Goal: Task Accomplishment & Management: Manage account settings

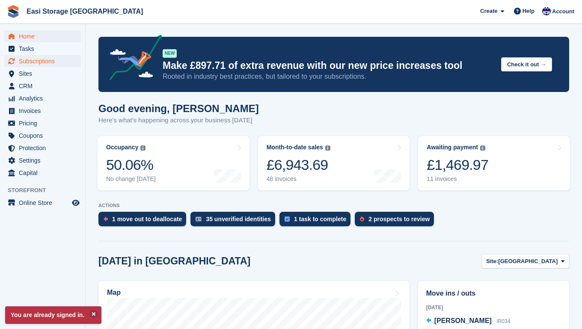
click at [34, 62] on span "Subscriptions" at bounding box center [44, 61] width 51 height 12
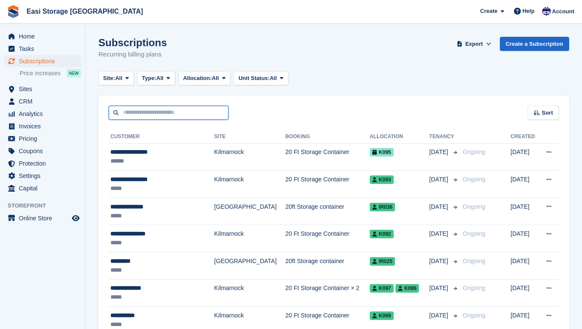
click at [136, 114] on input "text" at bounding box center [169, 113] width 120 height 14
type input "********"
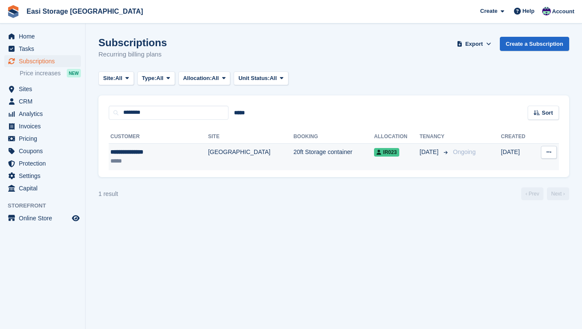
click at [172, 157] on div "*****" at bounding box center [145, 161] width 71 height 9
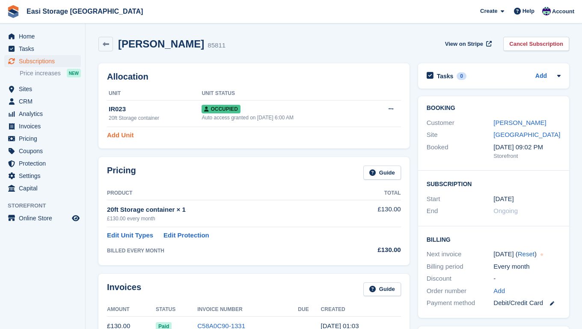
click at [117, 135] on link "Add Unit" at bounding box center [120, 135] width 27 height 10
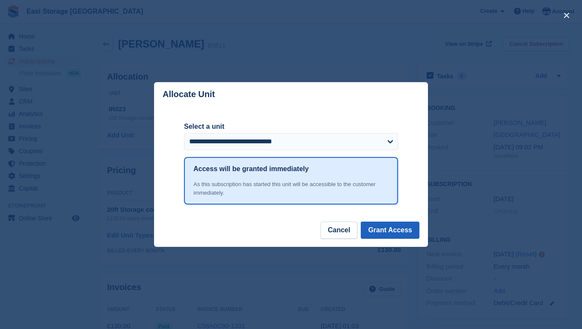
click at [378, 229] on button "Grant Access" at bounding box center [390, 230] width 59 height 17
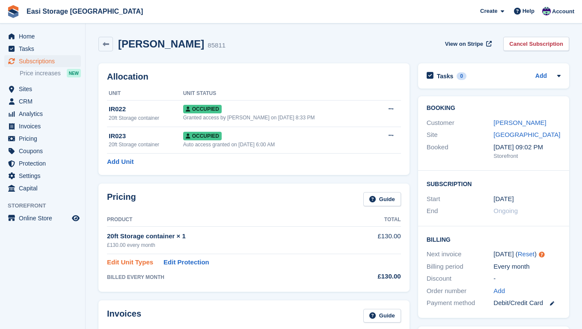
click at [126, 260] on link "Edit Unit Types" at bounding box center [130, 262] width 46 height 10
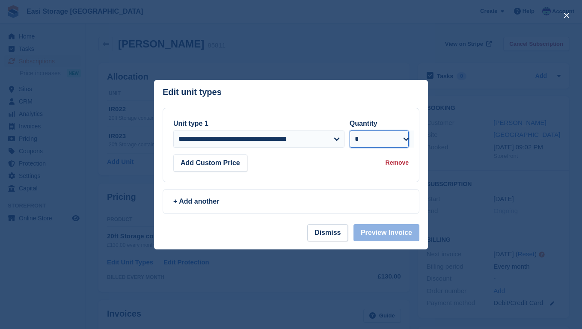
select select "*"
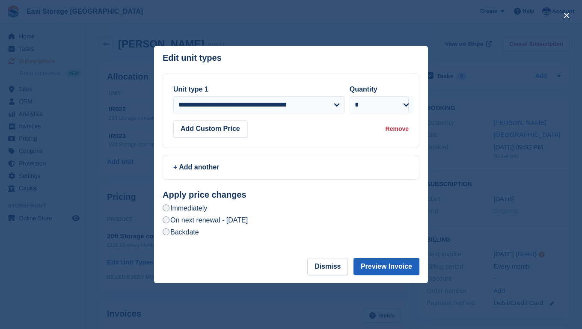
click at [374, 266] on button "Preview Invoice" at bounding box center [386, 266] width 66 height 17
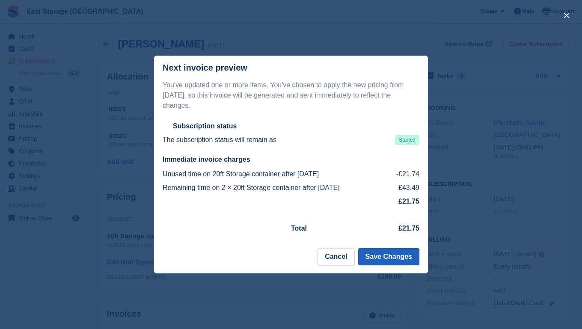
click at [375, 257] on button "Save Changes" at bounding box center [388, 256] width 61 height 17
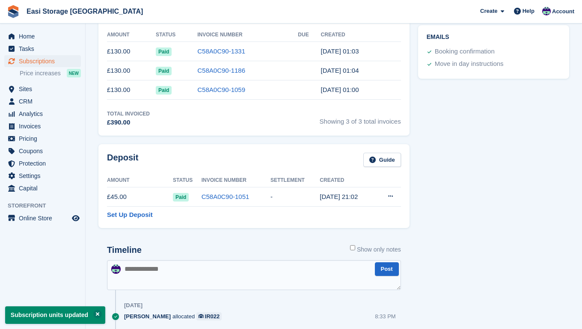
scroll to position [302, 0]
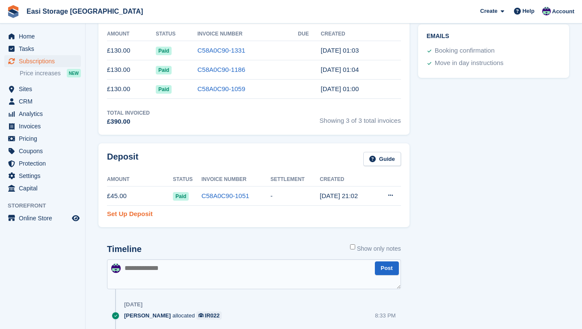
click at [123, 213] on link "Set Up Deposit" at bounding box center [130, 214] width 46 height 10
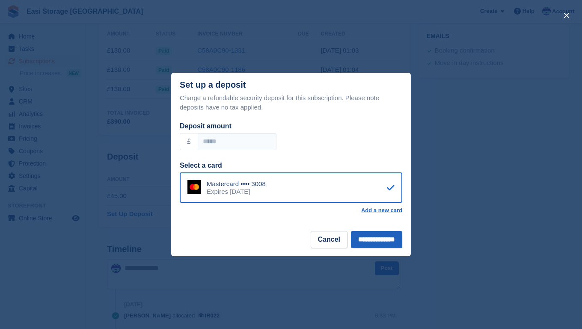
click at [360, 239] on input "**********" at bounding box center [376, 239] width 51 height 17
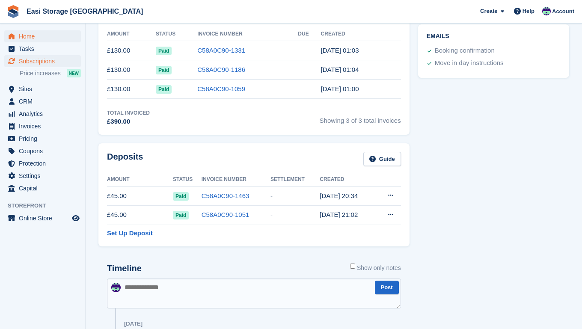
click at [26, 36] on span "Home" at bounding box center [44, 36] width 51 height 12
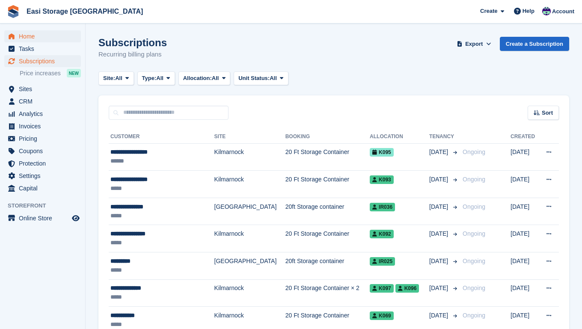
click at [28, 38] on span "Home" at bounding box center [44, 36] width 51 height 12
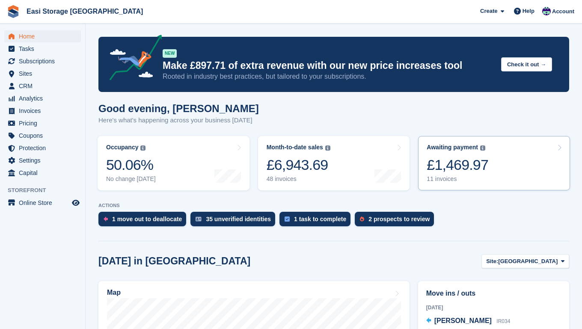
click at [494, 176] on link "Awaiting payment The total outstanding balance on all open invoices. £1,469.97 …" at bounding box center [494, 163] width 152 height 54
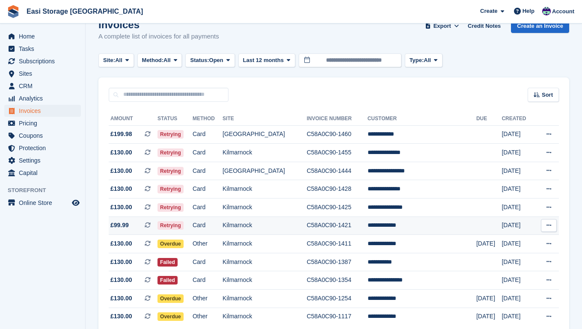
scroll to position [18, 0]
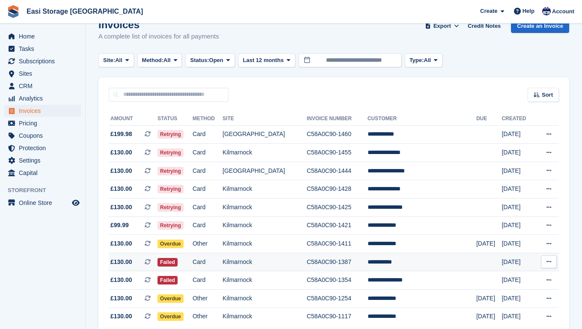
click at [367, 263] on td "C58A0C90-1387" at bounding box center [337, 262] width 61 height 18
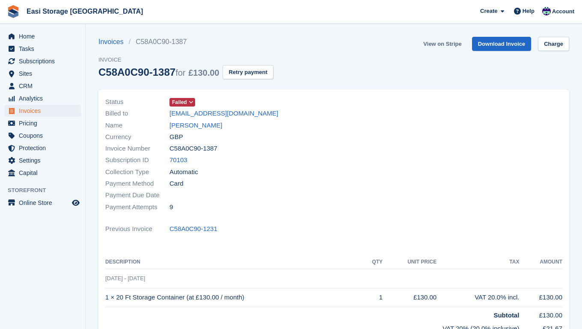
click at [452, 42] on link "View on Stripe" at bounding box center [442, 44] width 45 height 14
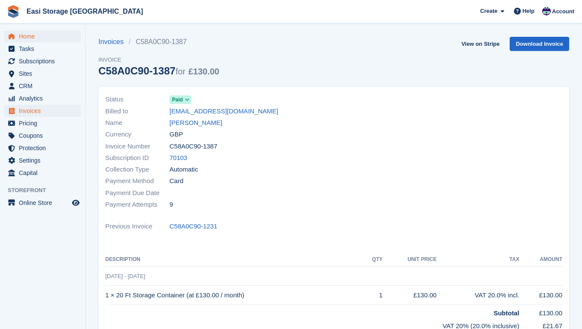
click at [24, 36] on span "Home" at bounding box center [44, 36] width 51 height 12
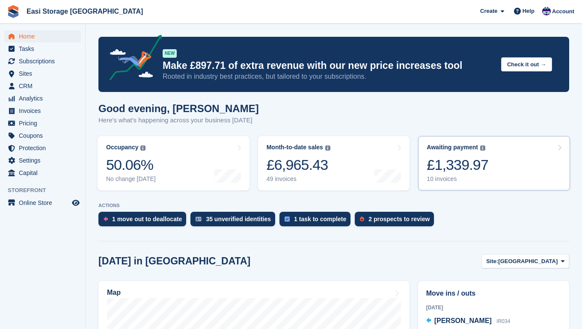
click at [501, 169] on link "Awaiting payment The total outstanding balance on all open invoices. £1,339.97 …" at bounding box center [494, 163] width 152 height 54
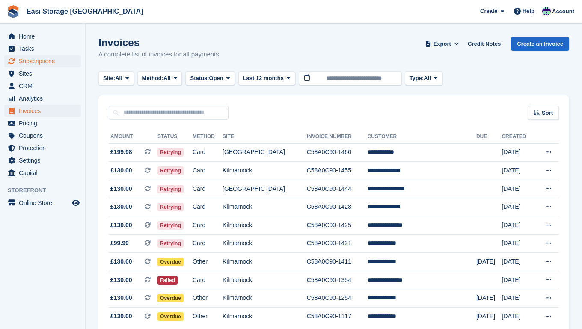
click at [33, 61] on span "Subscriptions" at bounding box center [44, 61] width 51 height 12
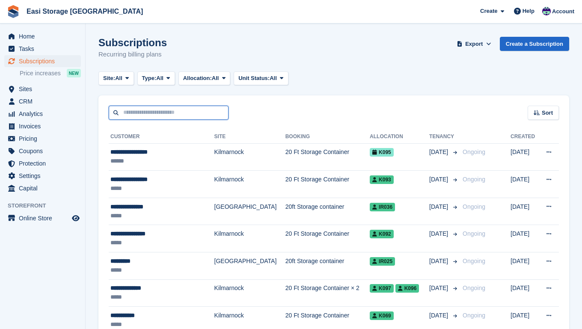
click at [127, 114] on input "text" at bounding box center [169, 113] width 120 height 14
type input "****"
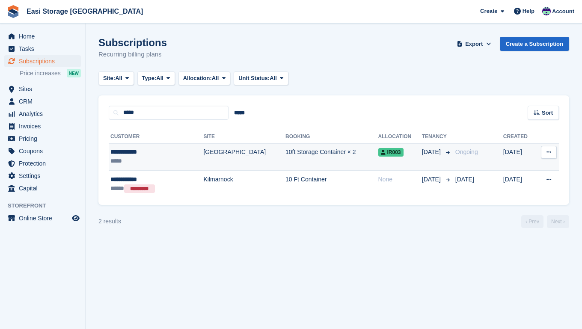
click at [163, 157] on div "*****" at bounding box center [145, 161] width 70 height 9
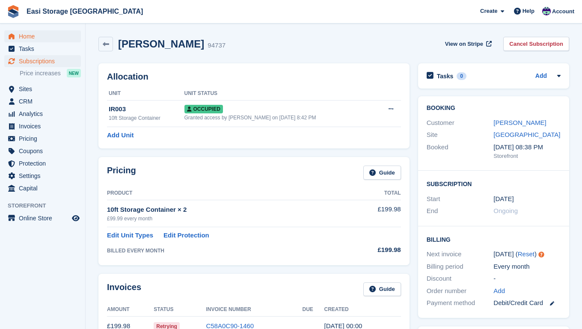
click at [27, 35] on span "Home" at bounding box center [44, 36] width 51 height 12
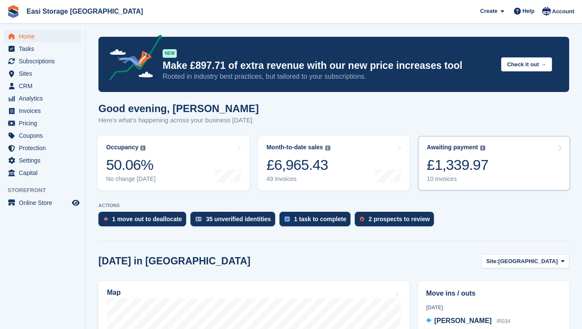
click at [512, 165] on link "Awaiting payment The total outstanding balance on all open invoices. £1,339.97 …" at bounding box center [494, 163] width 152 height 54
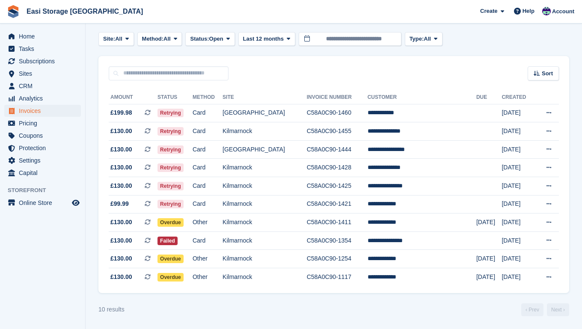
scroll to position [42, 0]
click at [30, 37] on span "Home" at bounding box center [44, 36] width 51 height 12
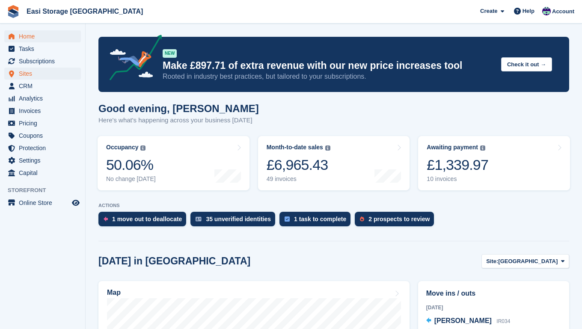
click at [31, 75] on span "Sites" at bounding box center [44, 74] width 51 height 12
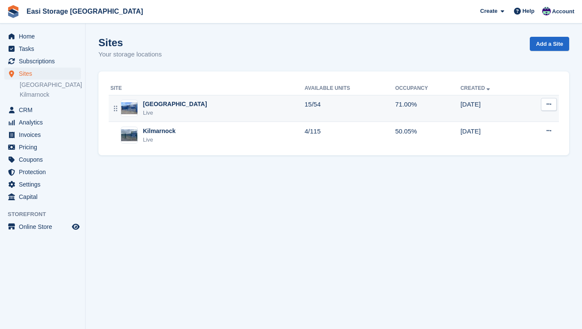
click at [238, 108] on div "Irvine Harbour Rd Live" at bounding box center [207, 109] width 194 height 18
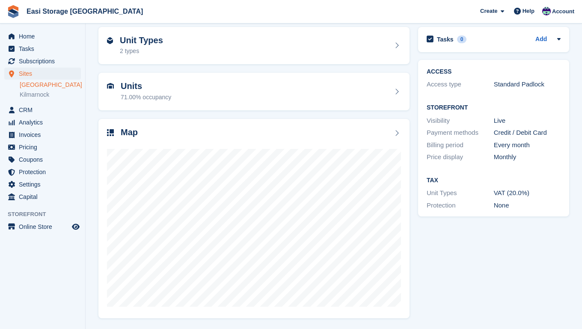
scroll to position [35, 0]
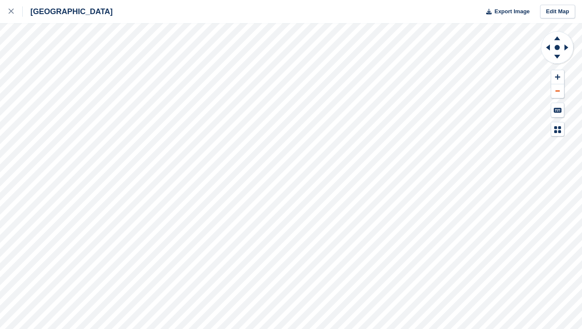
click at [557, 89] on button at bounding box center [557, 91] width 13 height 14
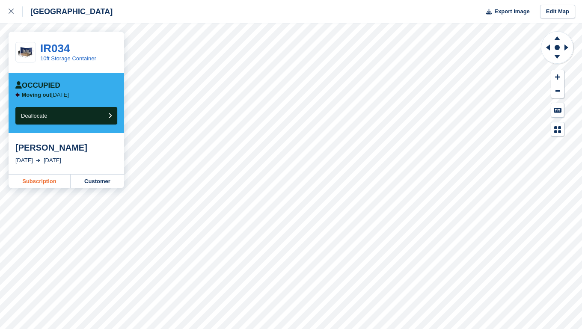
click at [46, 181] on link "Subscription" at bounding box center [40, 181] width 62 height 14
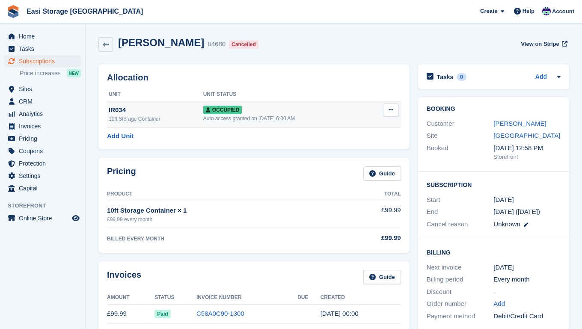
click at [390, 110] on icon at bounding box center [390, 110] width 5 height 6
